Goal: Transaction & Acquisition: Purchase product/service

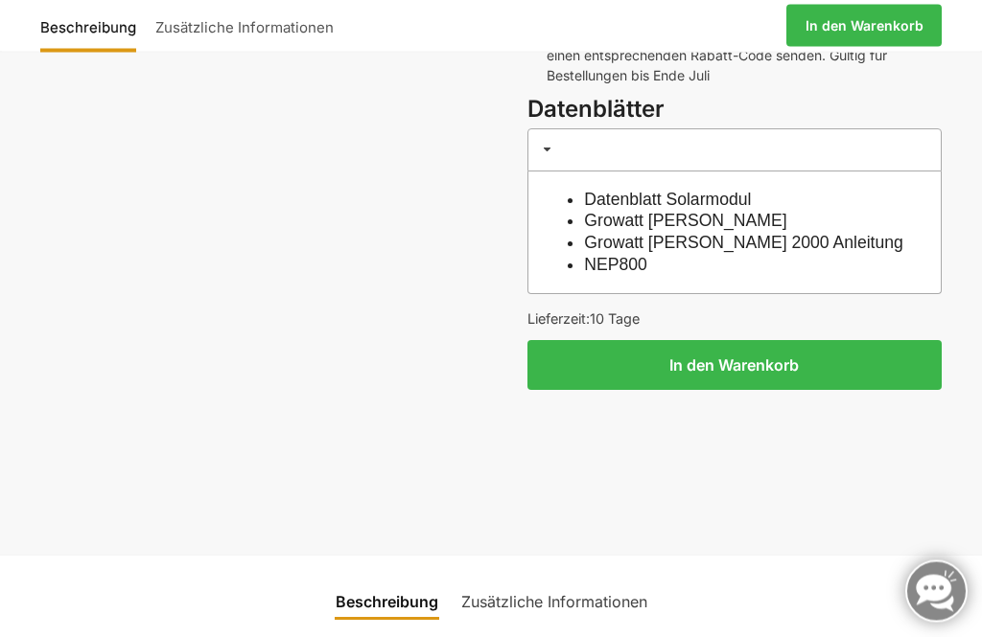
scroll to position [814, 0]
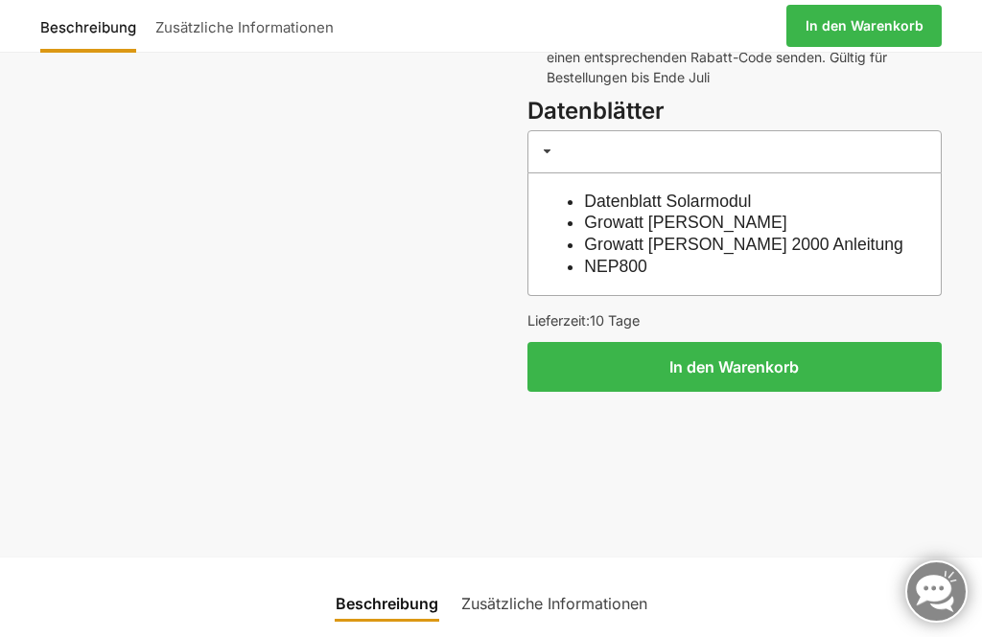
click at [767, 342] on button "In den Warenkorb" at bounding box center [734, 367] width 415 height 50
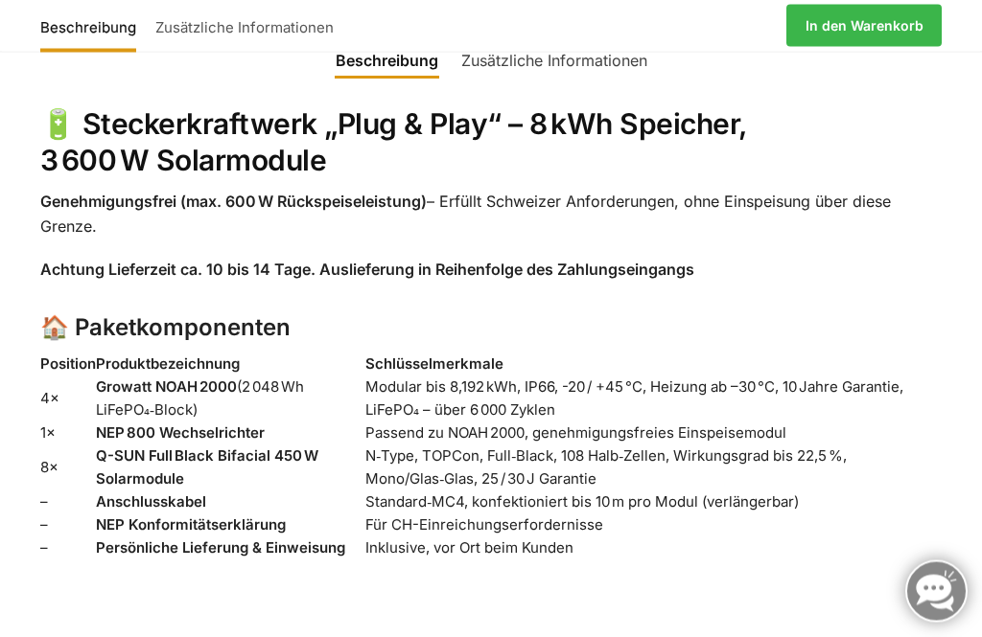
scroll to position [1358, 0]
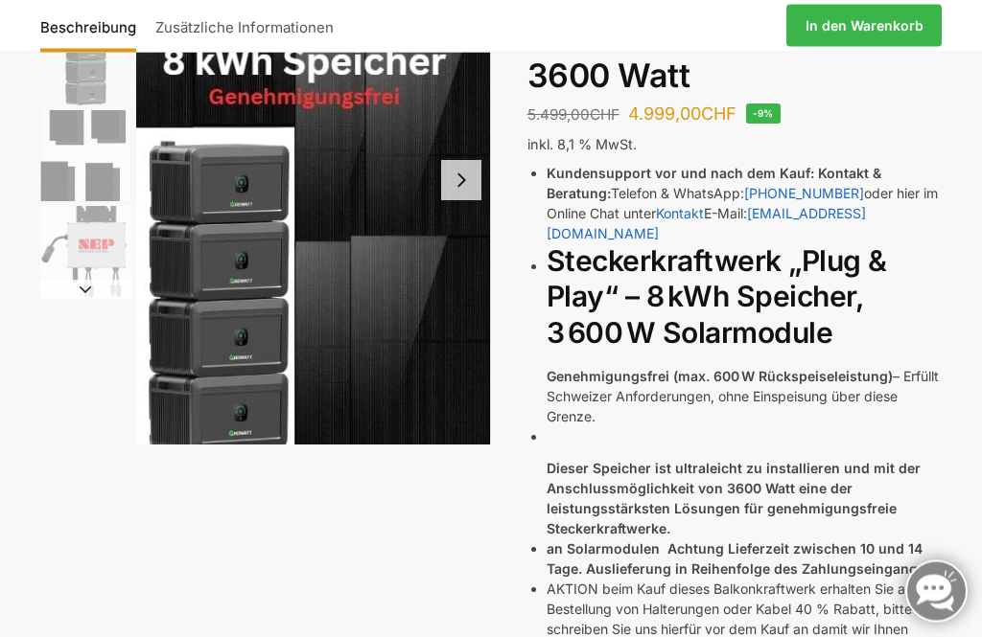
click at [463, 172] on button "Next slide" at bounding box center [461, 181] width 40 height 40
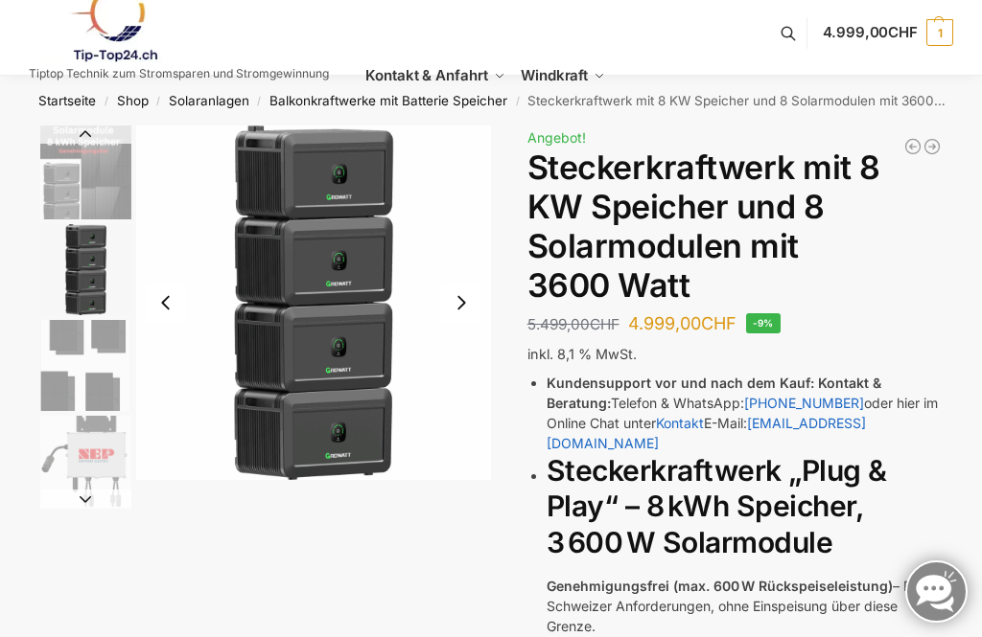
scroll to position [0, 0]
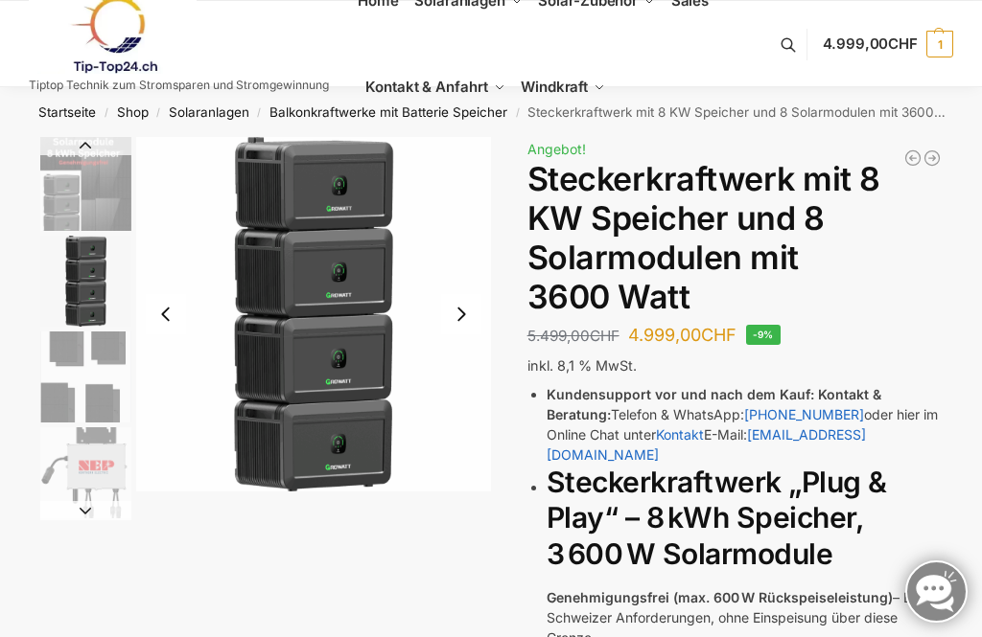
click at [465, 312] on button "Next slide" at bounding box center [461, 314] width 40 height 40
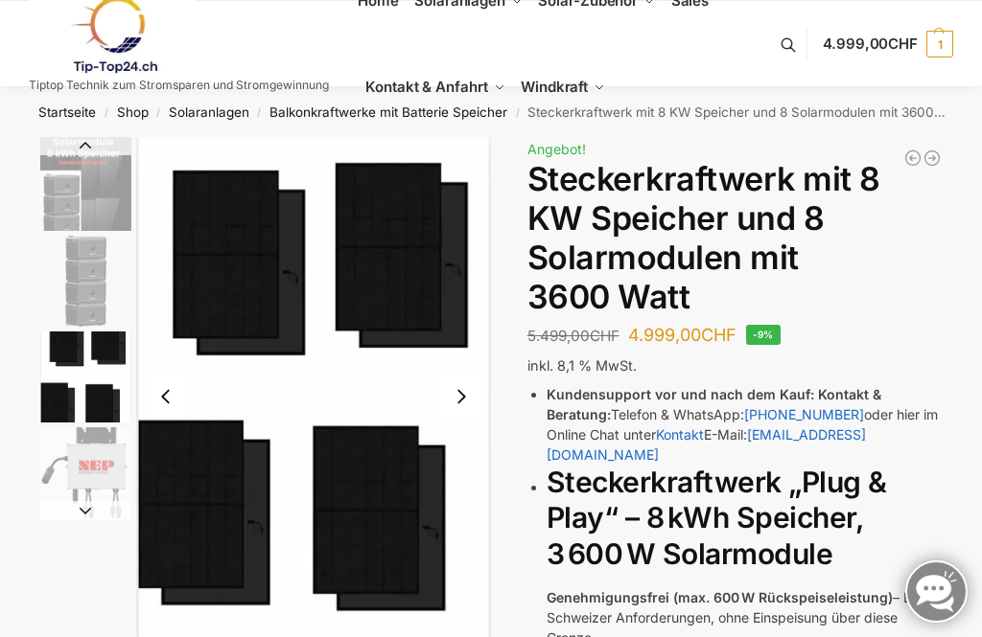
click at [460, 394] on button "Next slide" at bounding box center [461, 397] width 40 height 40
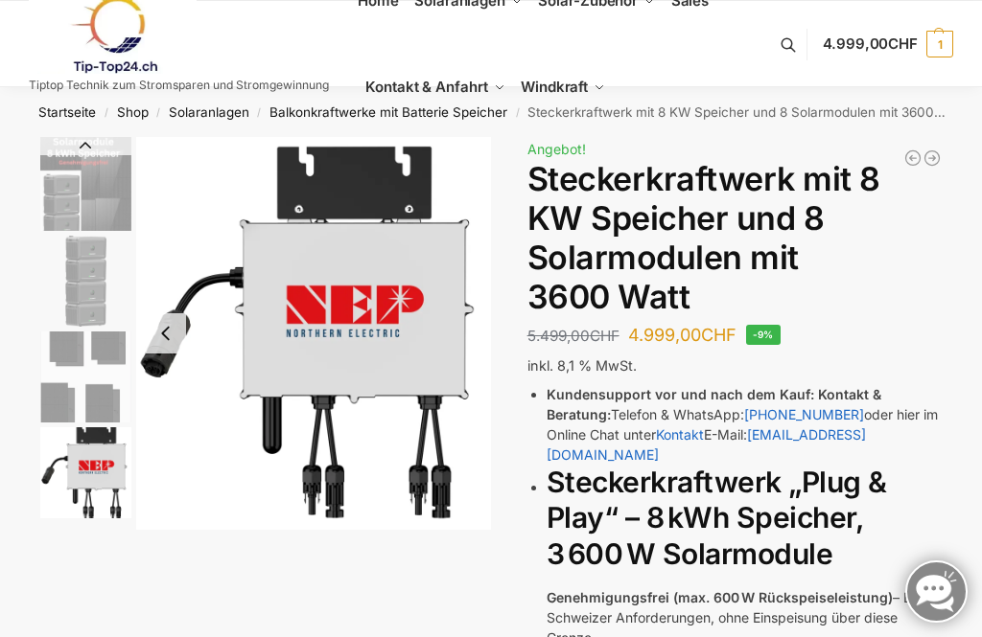
click at [174, 328] on button "Previous slide" at bounding box center [166, 333] width 40 height 40
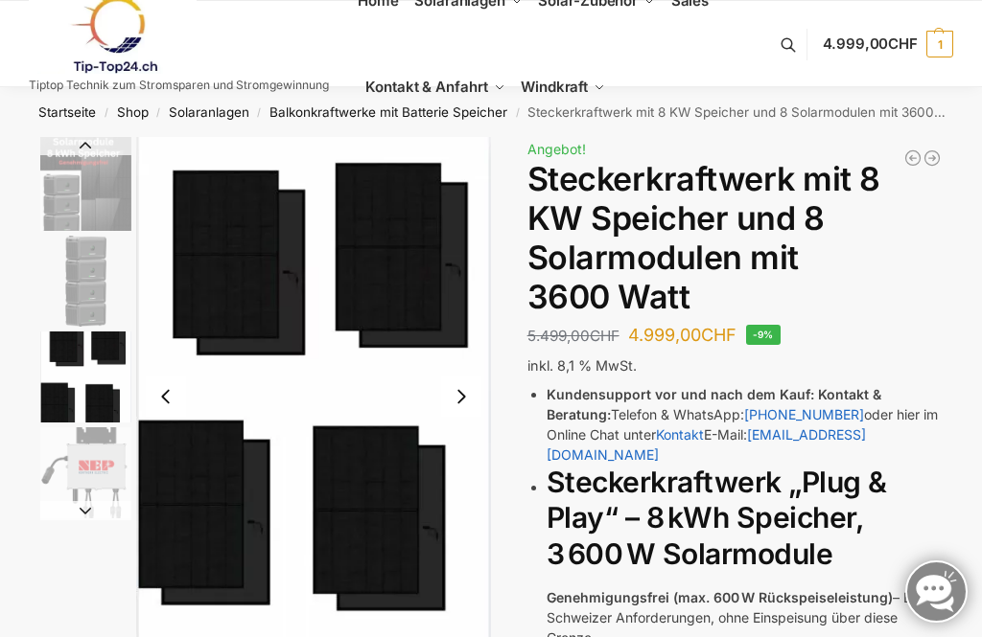
click at [165, 391] on button "Previous slide" at bounding box center [166, 397] width 40 height 40
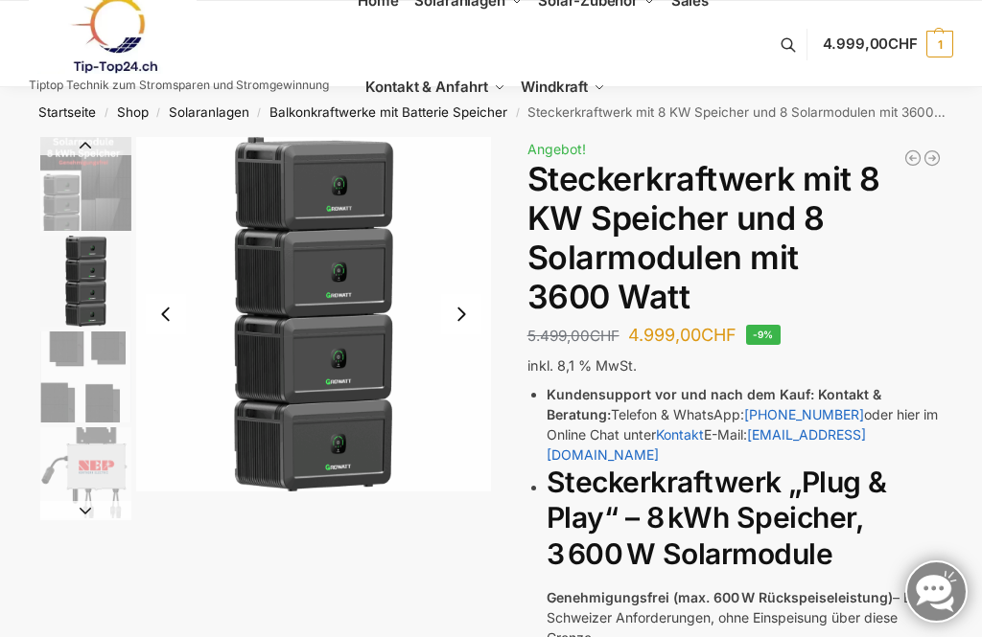
click at [169, 295] on button "Previous slide" at bounding box center [166, 314] width 40 height 40
